Goal: Information Seeking & Learning: Find specific page/section

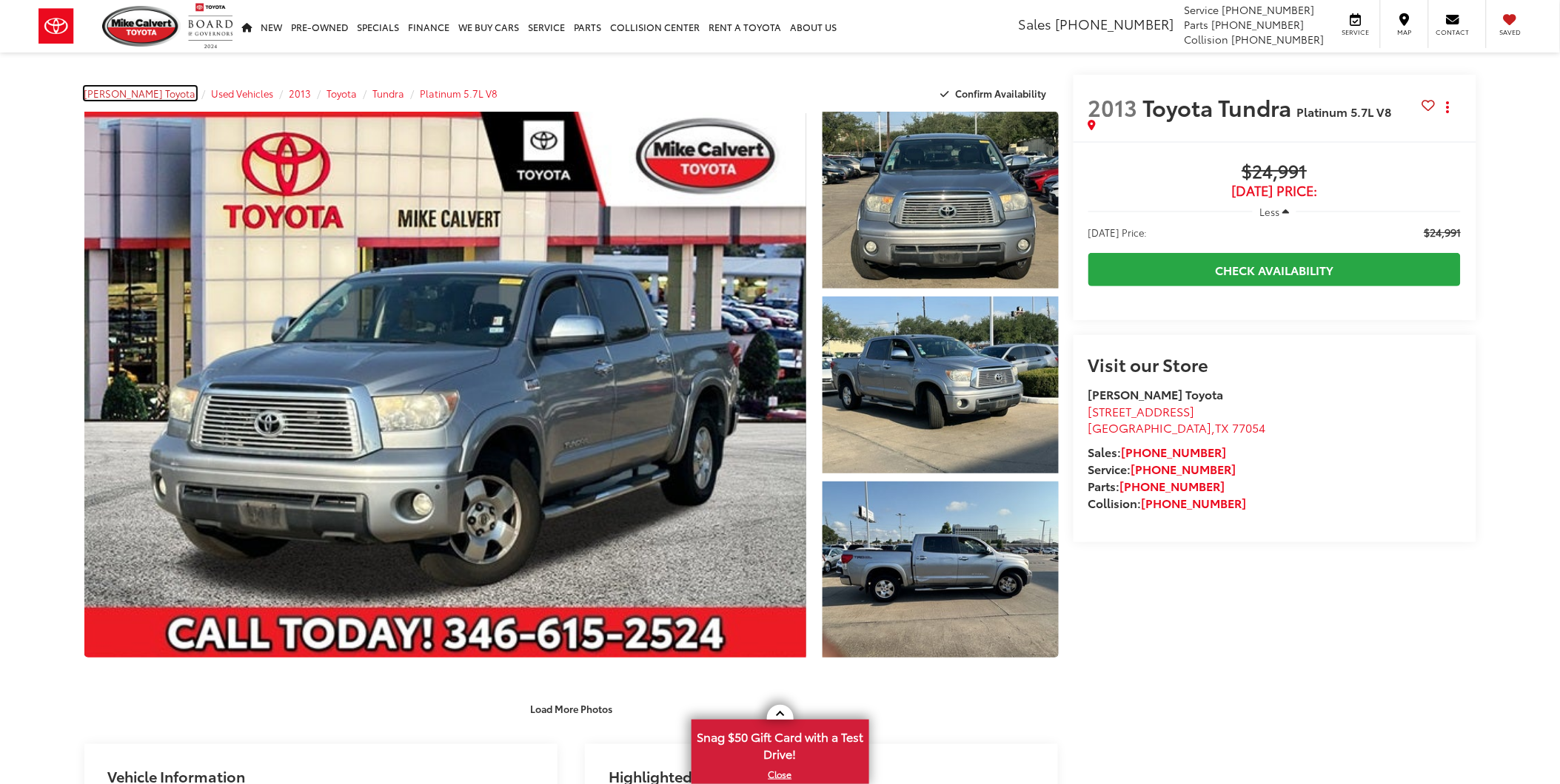
click at [150, 94] on span "[PERSON_NAME] Toyota" at bounding box center [140, 93] width 112 height 13
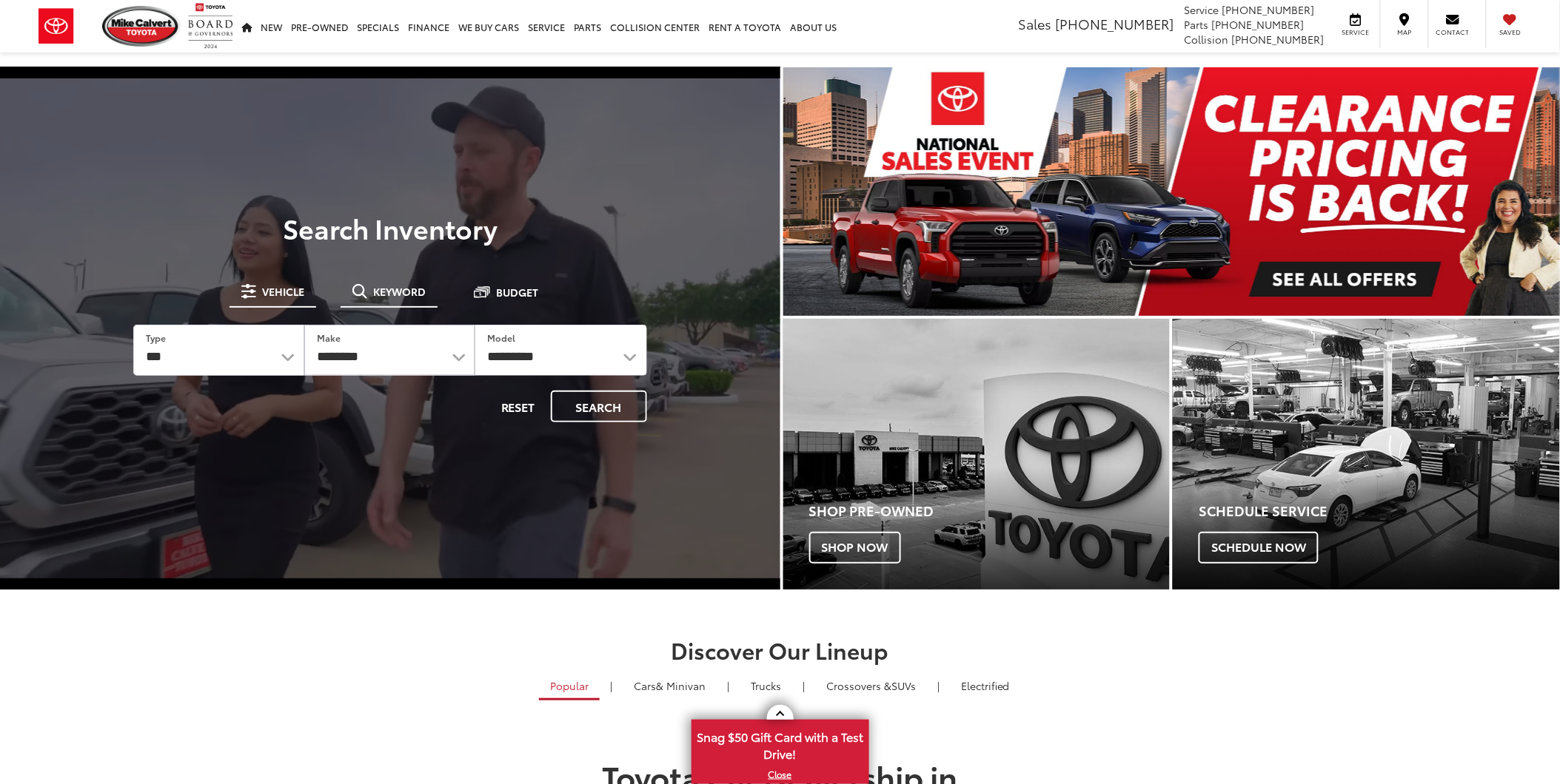
click at [369, 291] on button "Keyword" at bounding box center [388, 292] width 97 height 27
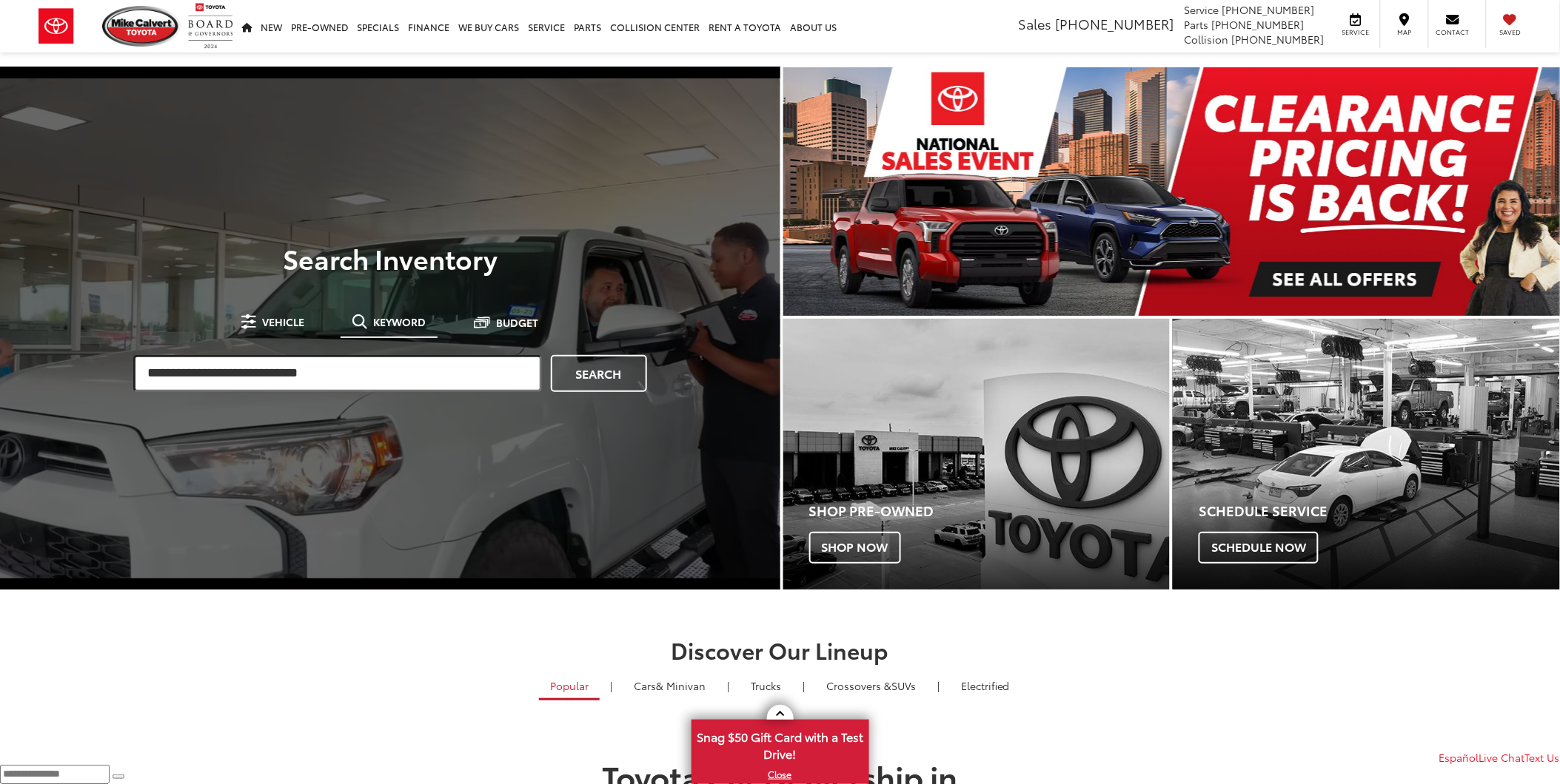
click at [419, 366] on input "search" at bounding box center [338, 374] width 408 height 37
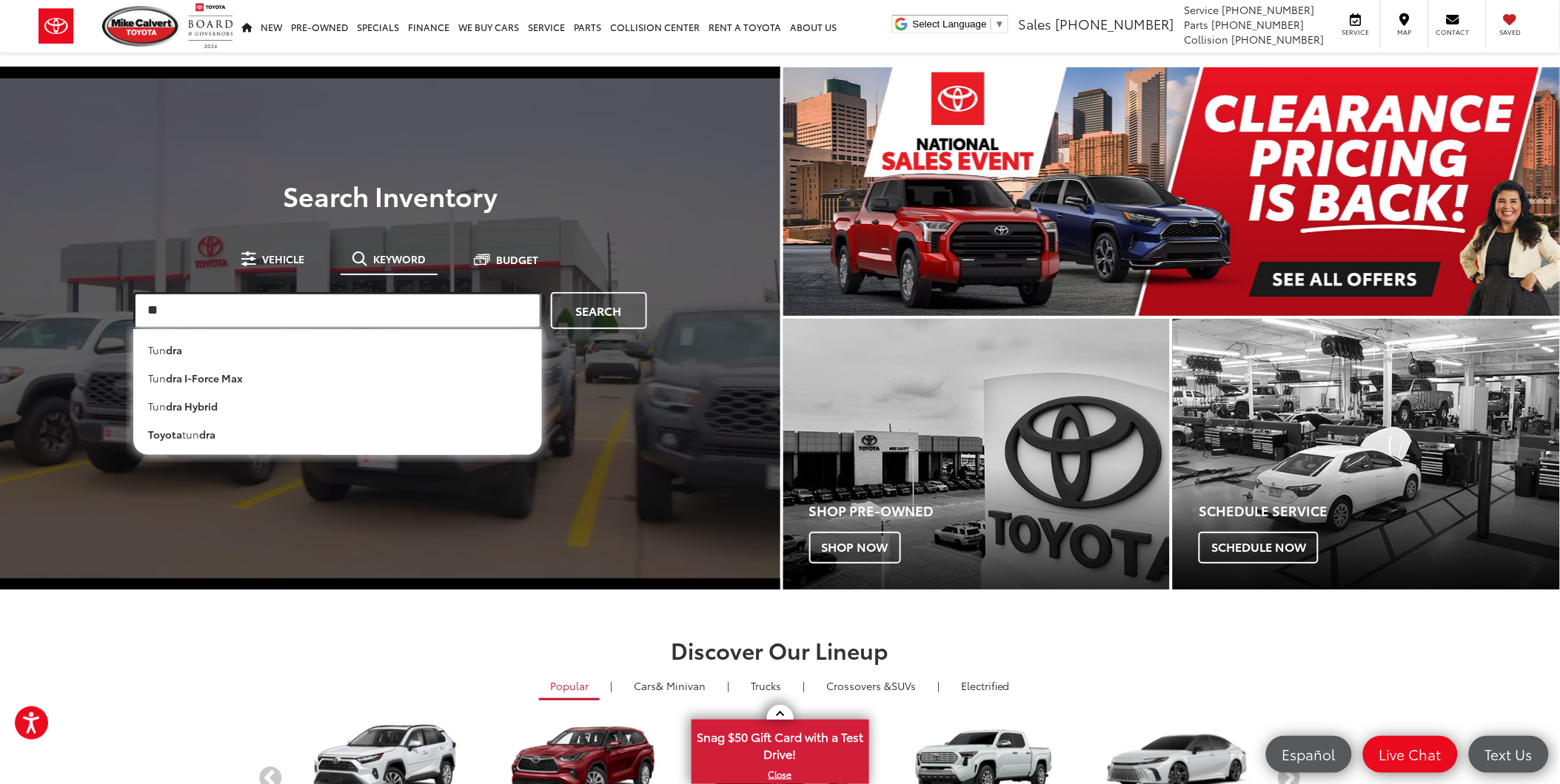
type input "*"
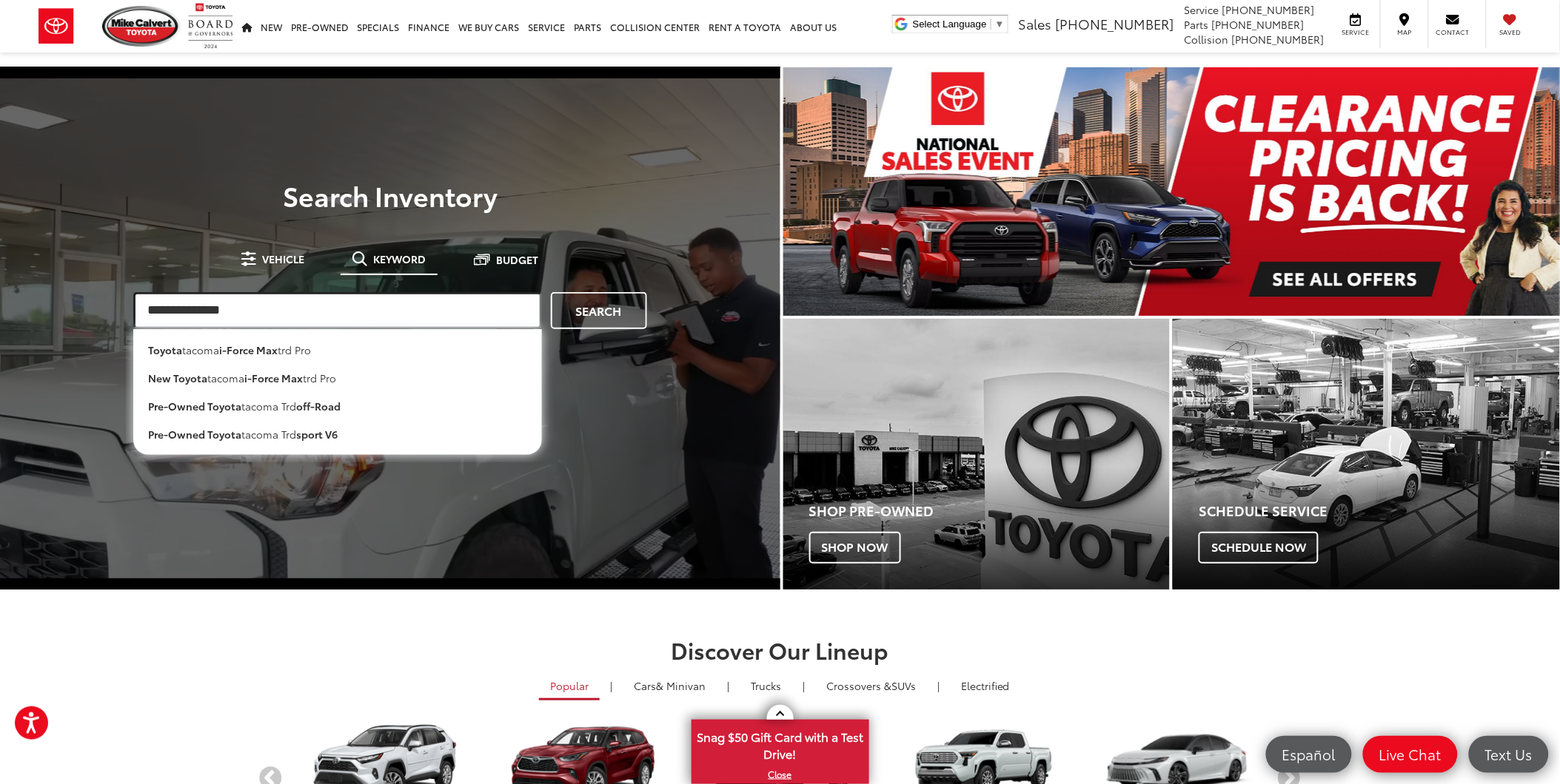
type input "**********"
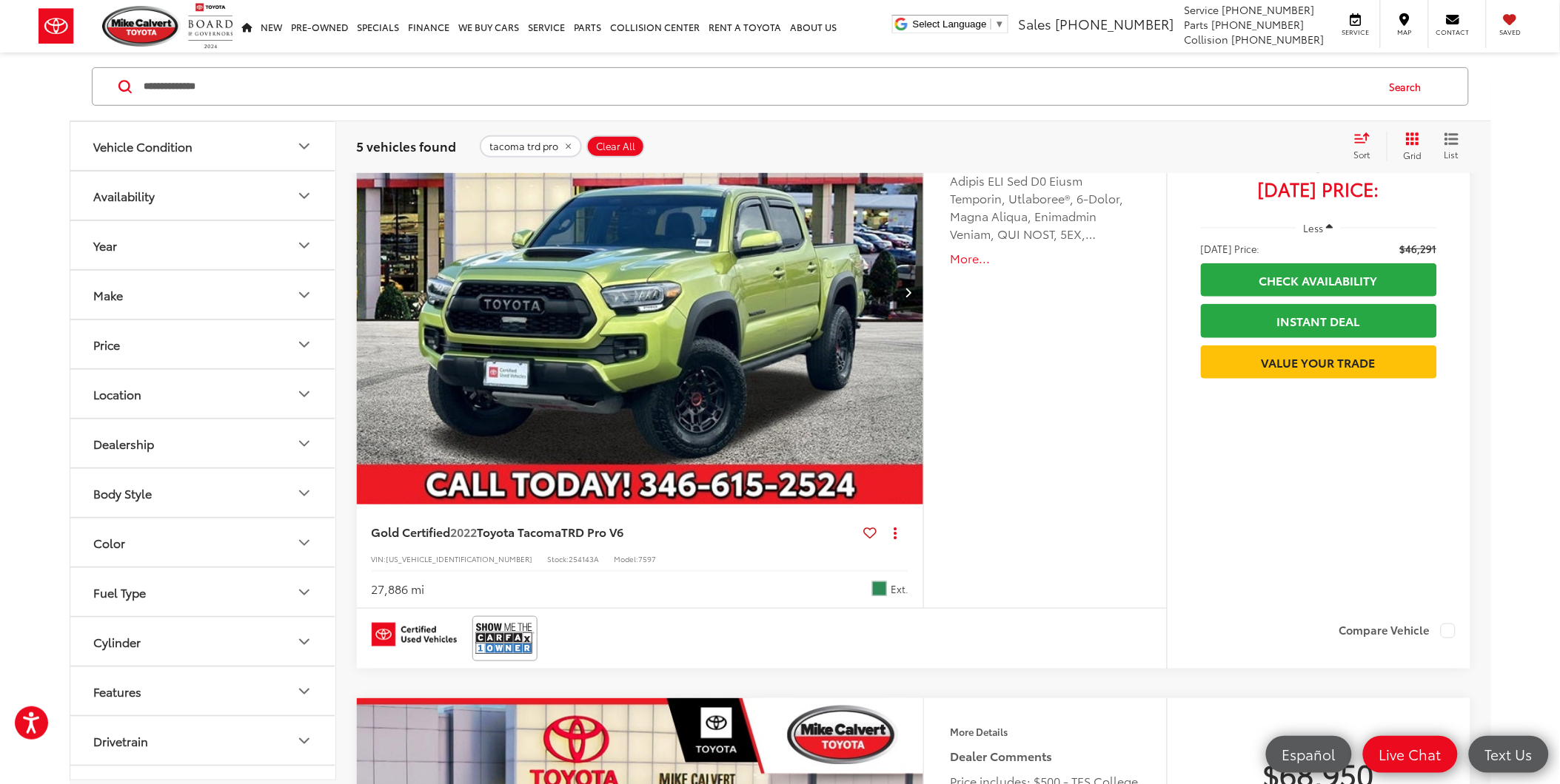
scroll to position [246, 0]
